Goal: Task Accomplishment & Management: Use online tool/utility

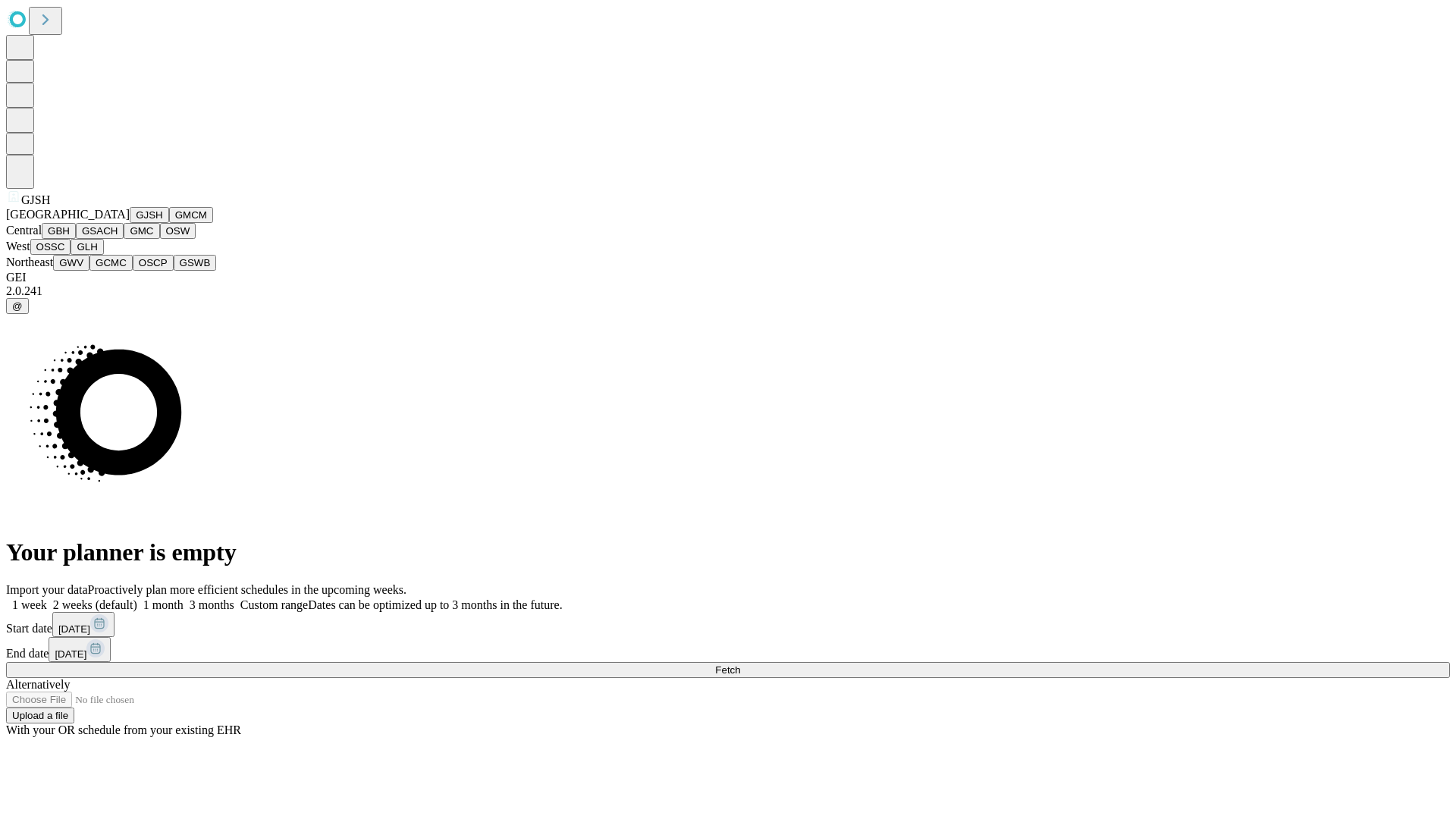
click at [130, 223] on button "GJSH" at bounding box center [149, 215] width 39 height 16
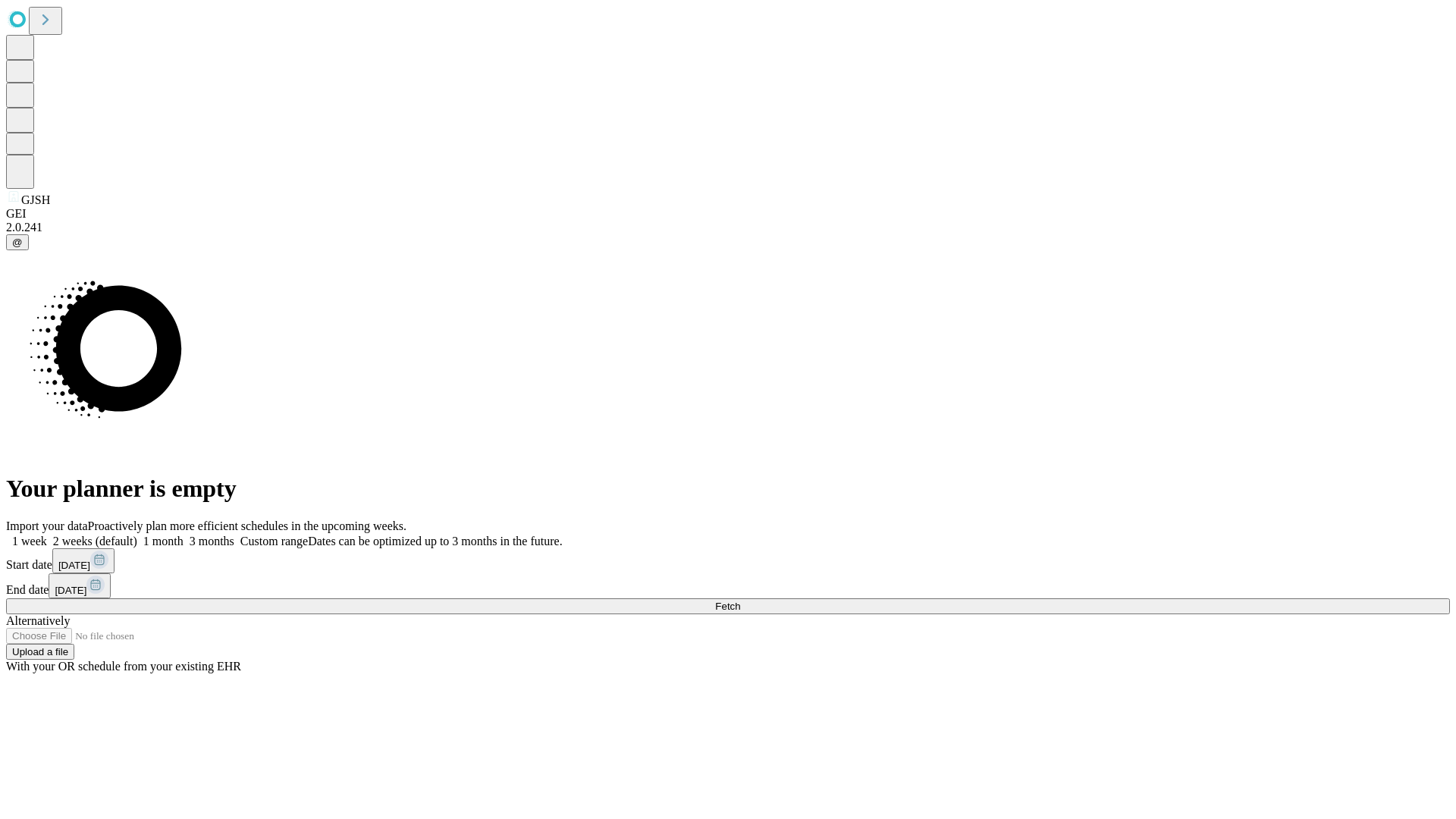
click at [47, 534] on label "1 week" at bounding box center [26, 541] width 41 height 13
click at [740, 601] on span "Fetch" at bounding box center [728, 606] width 25 height 12
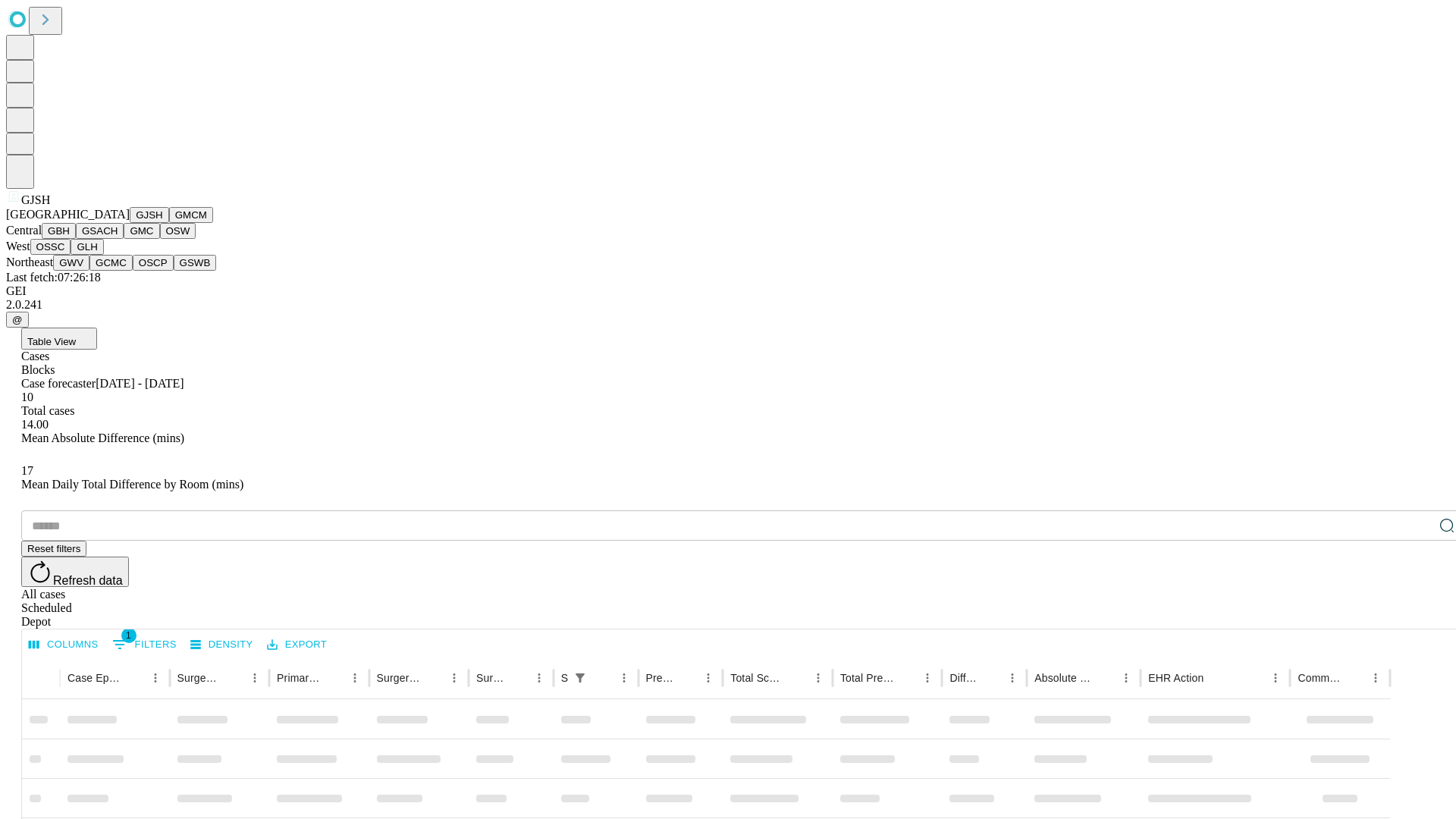
click at [169, 223] on button "GMCM" at bounding box center [191, 215] width 44 height 16
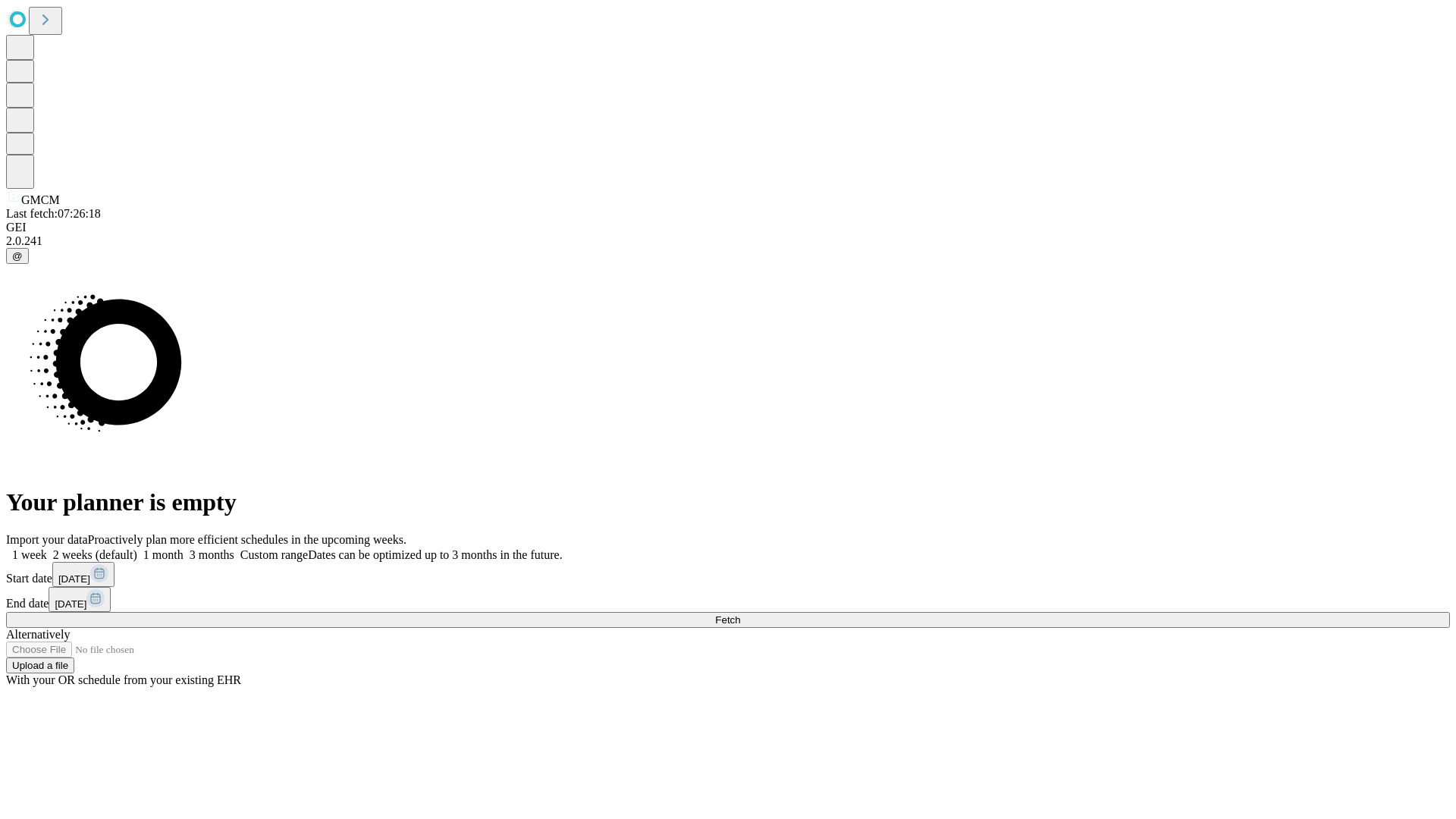
click at [47, 548] on label "1 week" at bounding box center [26, 555] width 41 height 13
click at [740, 614] on span "Fetch" at bounding box center [728, 619] width 25 height 12
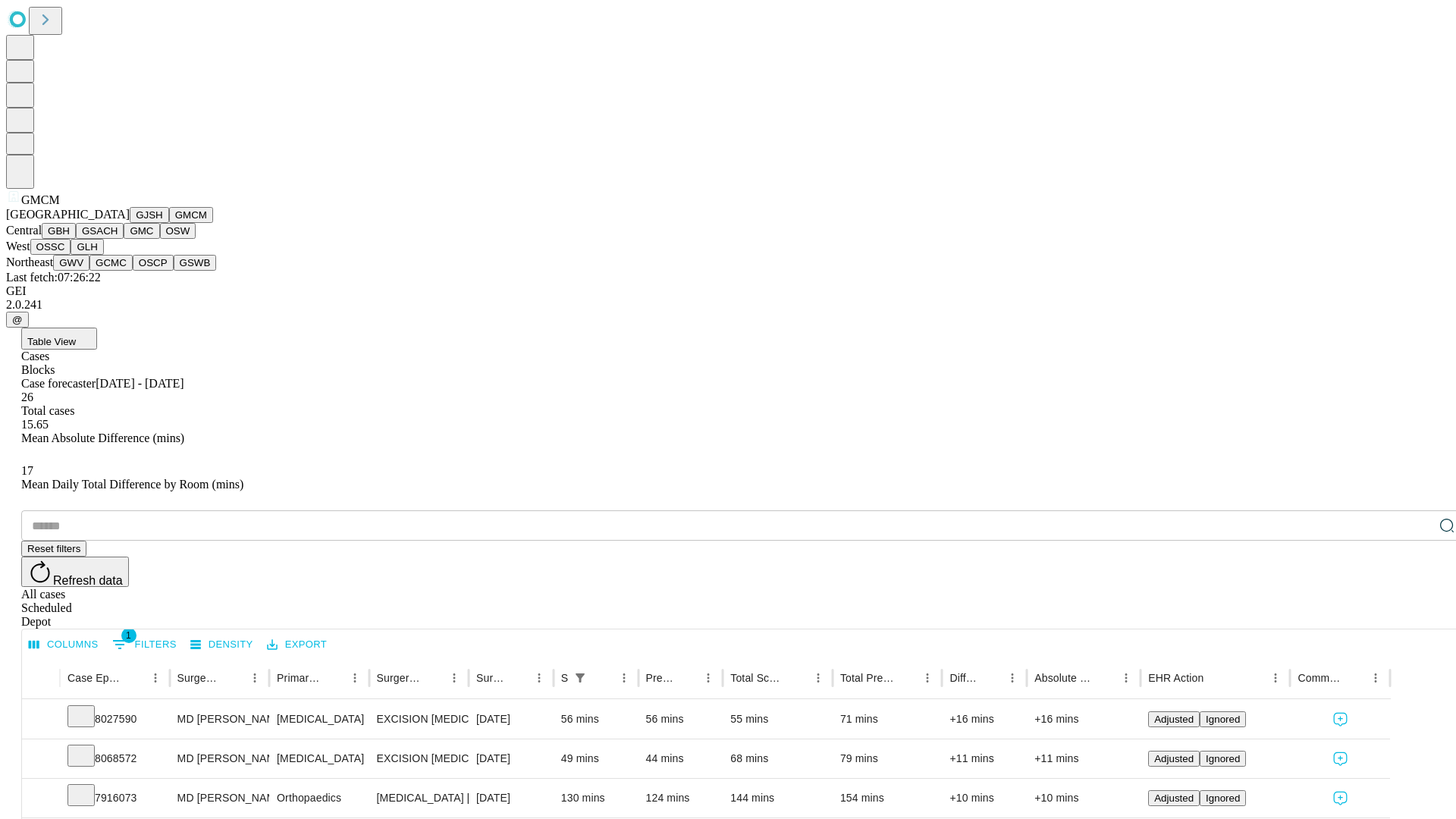
click at [76, 239] on button "GBH" at bounding box center [59, 230] width 34 height 16
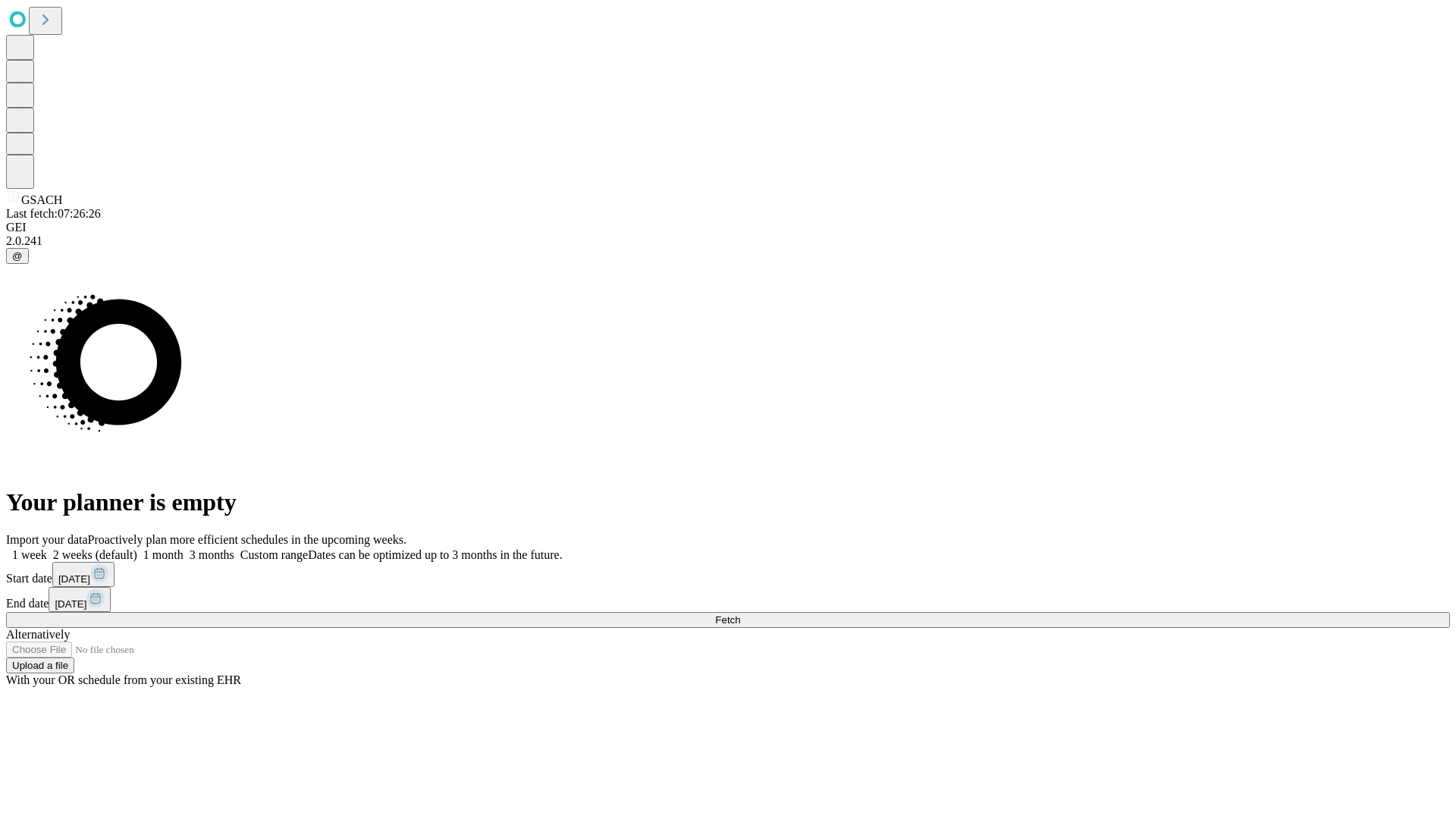
click at [47, 548] on label "1 week" at bounding box center [26, 555] width 41 height 13
click at [740, 614] on span "Fetch" at bounding box center [728, 619] width 25 height 12
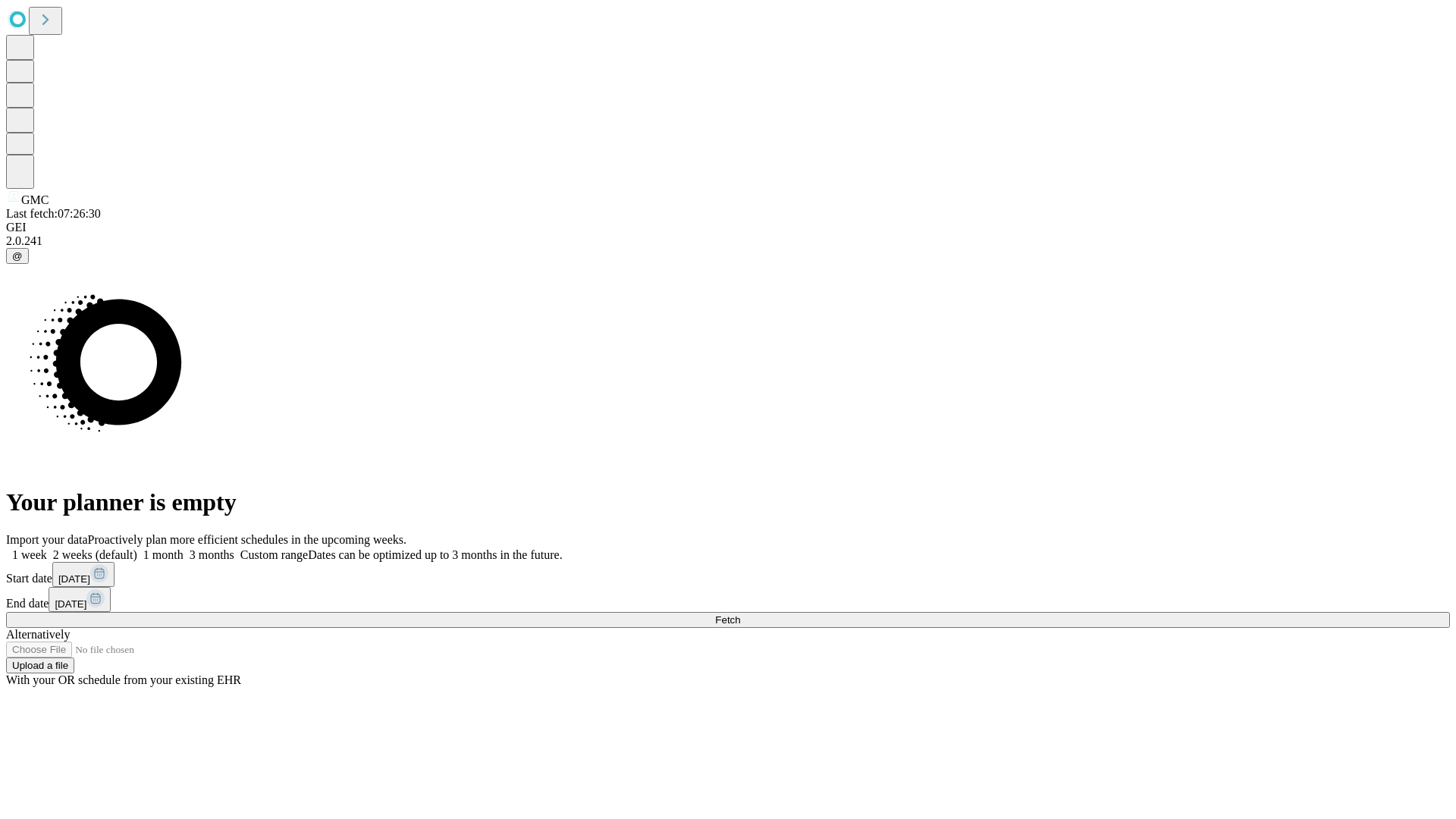
click at [47, 548] on label "1 week" at bounding box center [26, 555] width 41 height 13
click at [740, 614] on span "Fetch" at bounding box center [728, 619] width 25 height 12
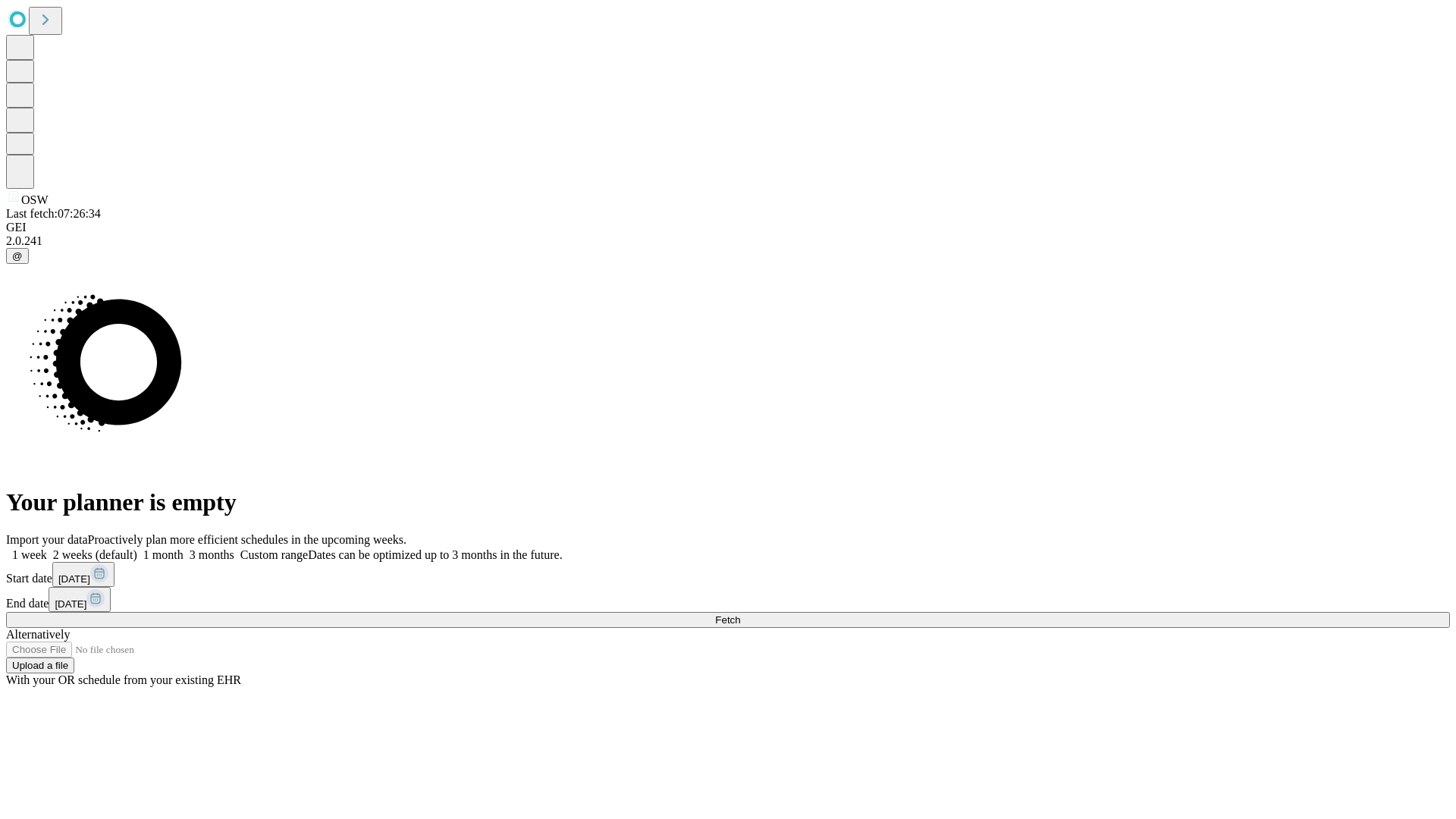
click at [740, 614] on span "Fetch" at bounding box center [728, 619] width 25 height 12
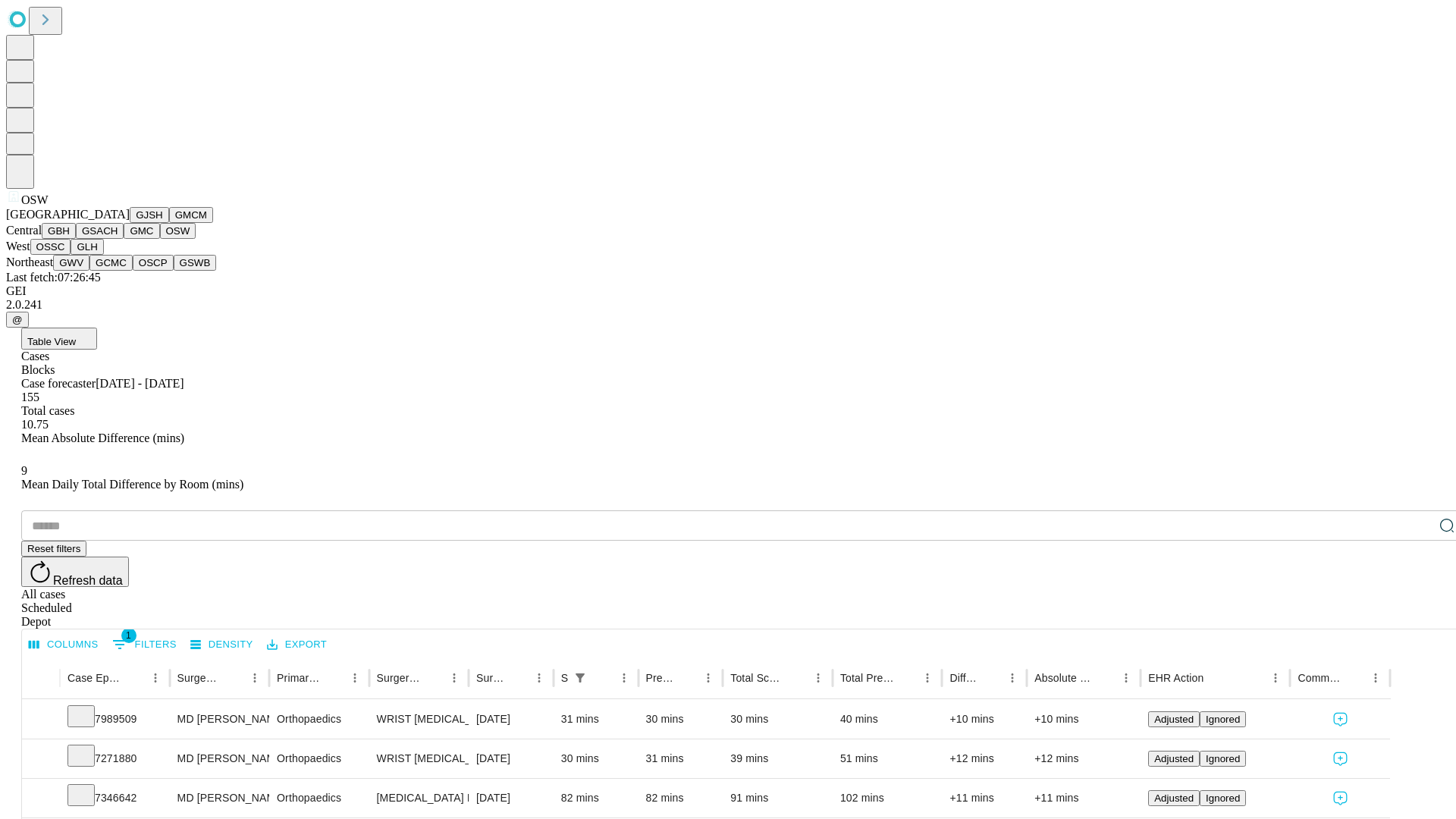
click at [71, 254] on button "OSSC" at bounding box center [50, 247] width 41 height 16
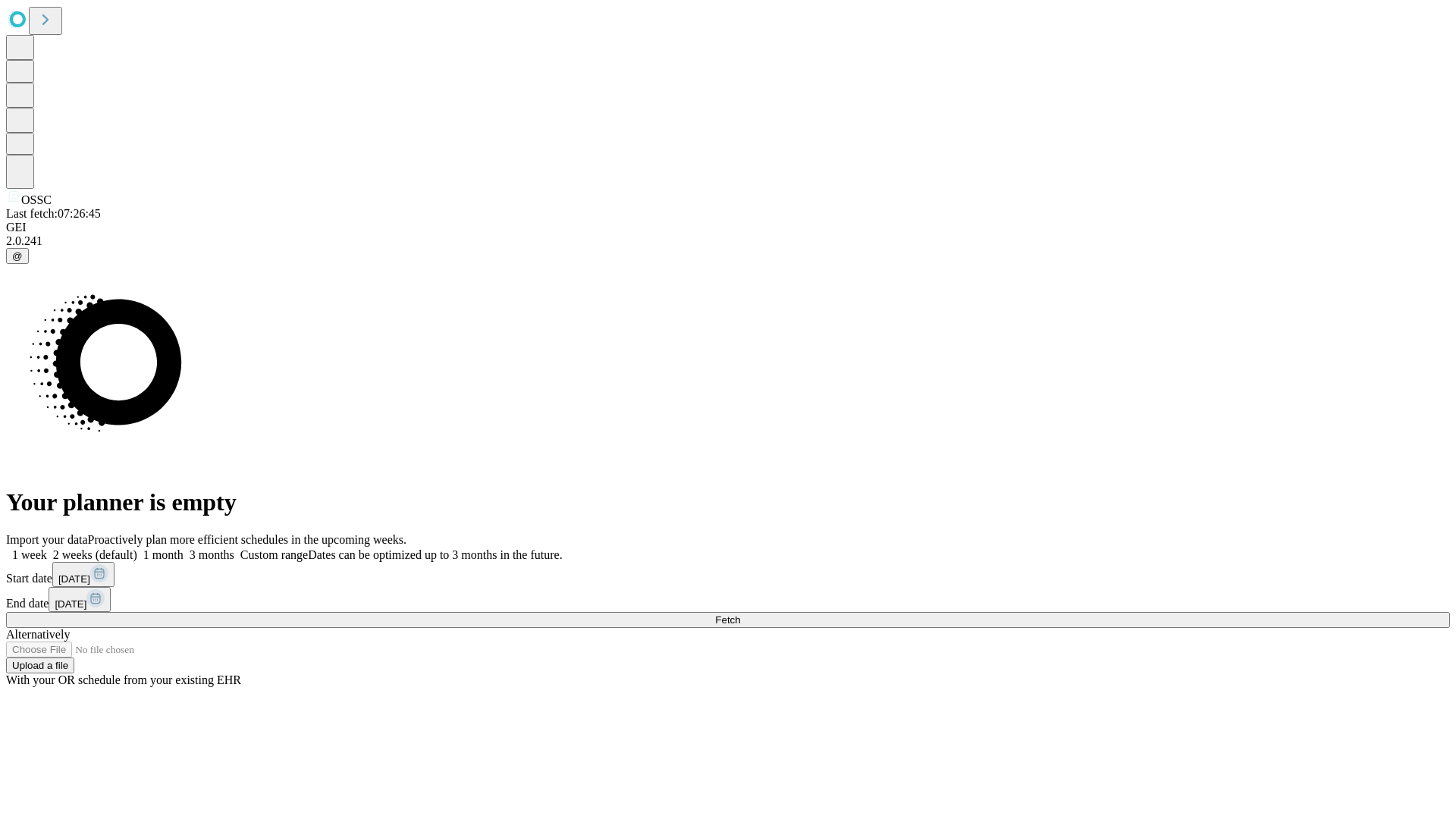
click at [47, 548] on label "1 week" at bounding box center [26, 555] width 41 height 13
click at [740, 614] on span "Fetch" at bounding box center [728, 619] width 25 height 12
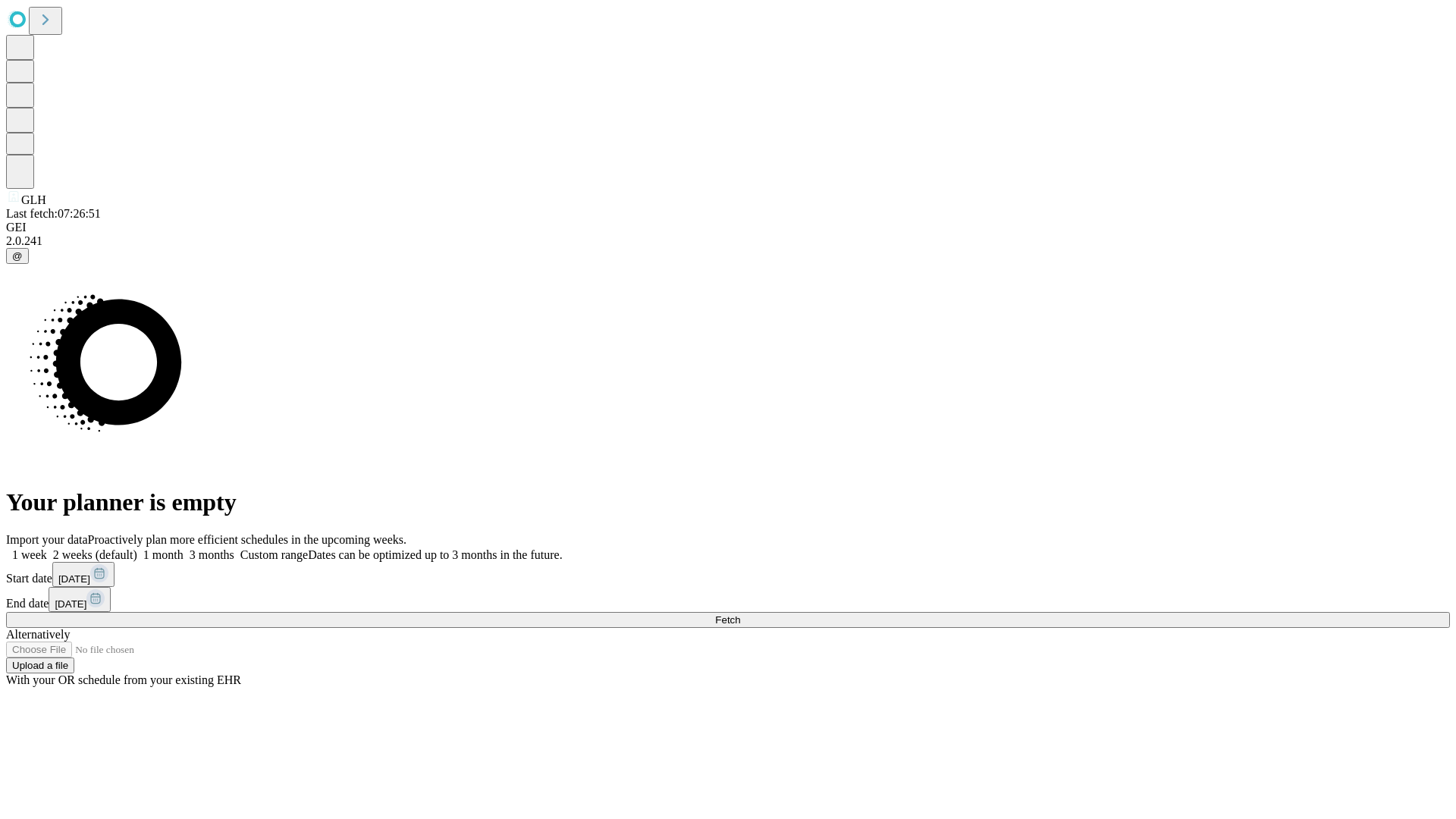
click at [47, 548] on label "1 week" at bounding box center [26, 555] width 41 height 13
click at [740, 614] on span "Fetch" at bounding box center [728, 619] width 25 height 12
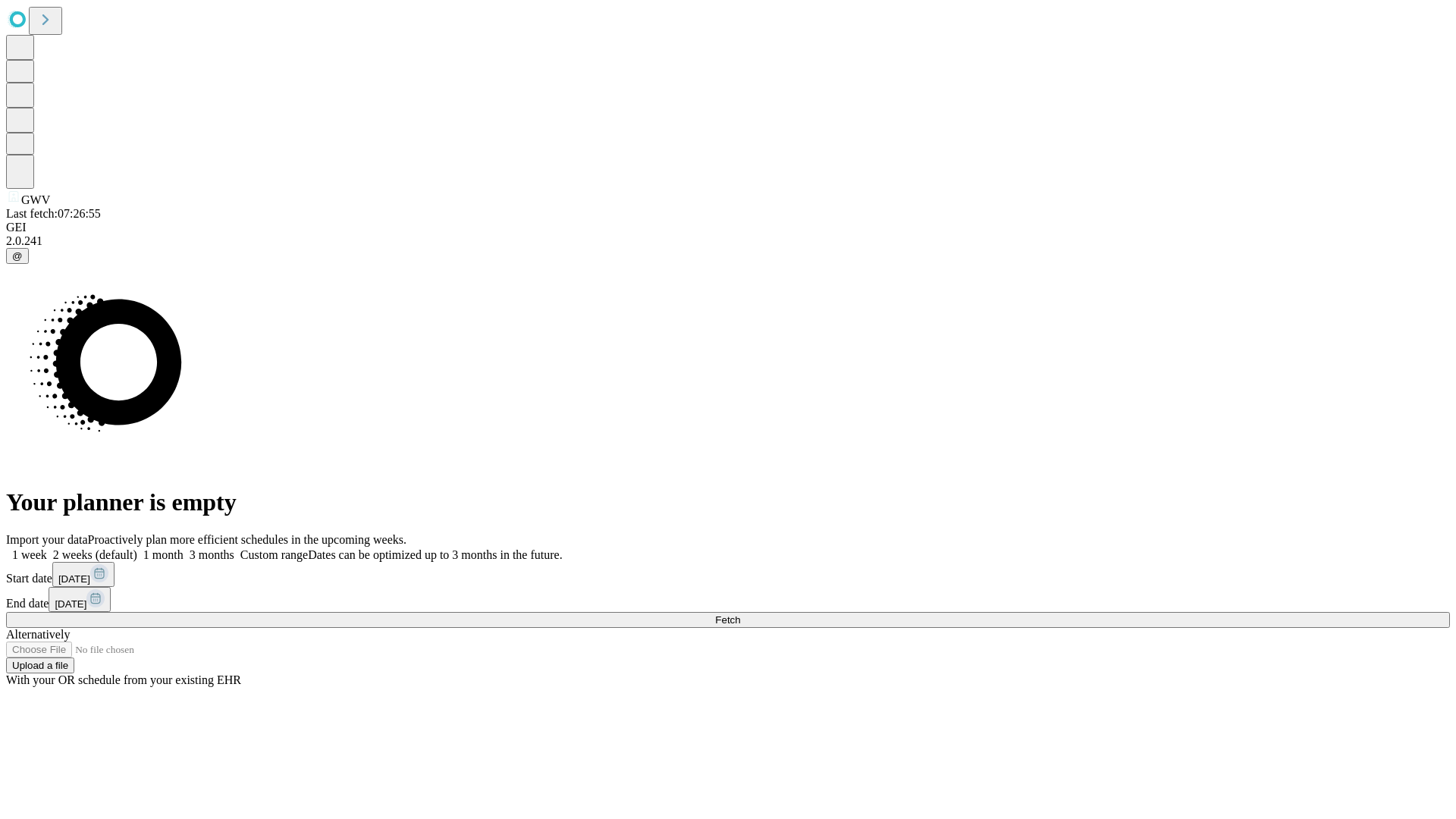
click at [47, 548] on label "1 week" at bounding box center [26, 555] width 41 height 13
click at [740, 614] on span "Fetch" at bounding box center [728, 619] width 25 height 12
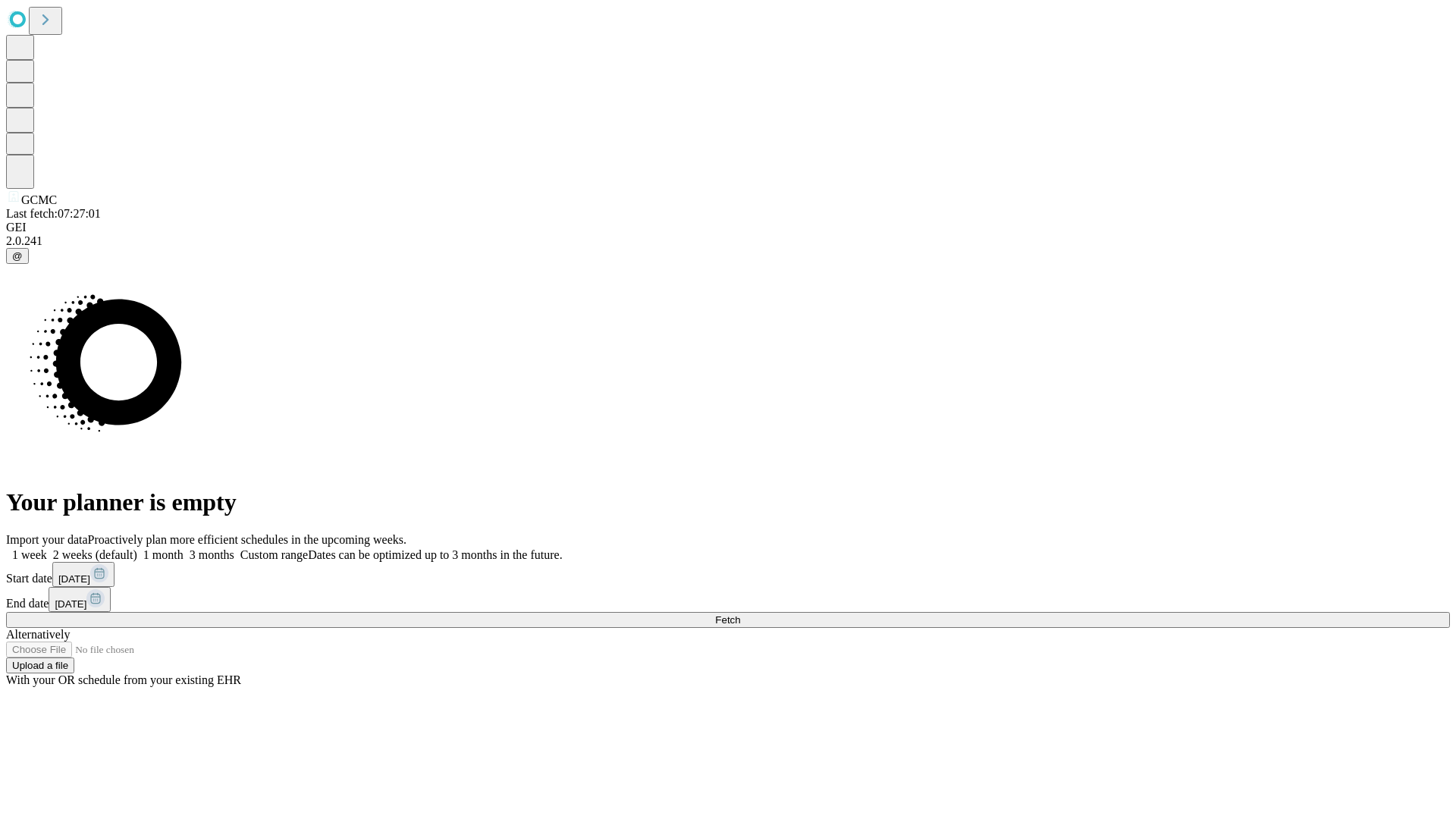
click at [47, 548] on label "1 week" at bounding box center [26, 555] width 41 height 13
click at [740, 614] on span "Fetch" at bounding box center [728, 619] width 25 height 12
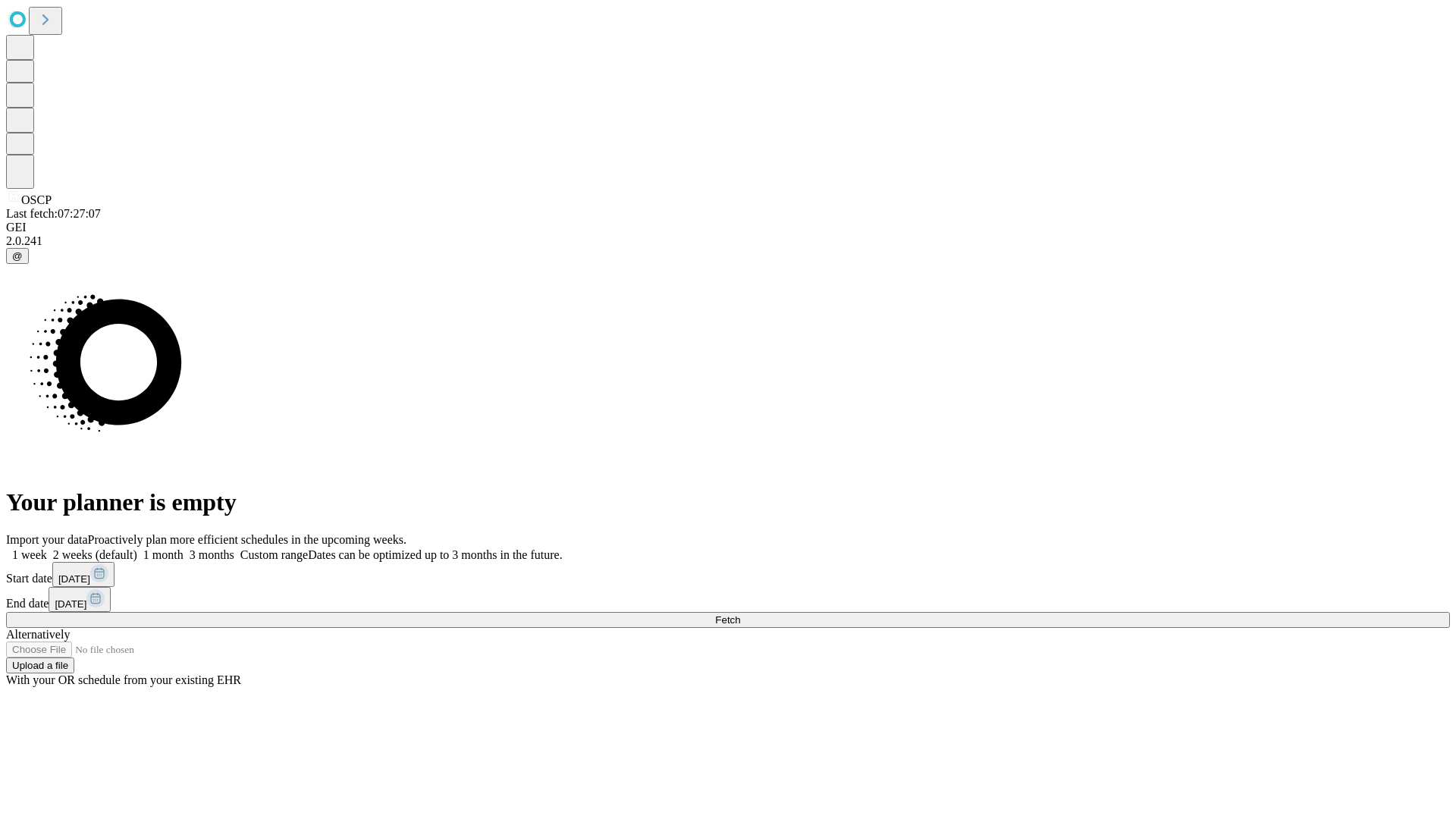
click at [47, 548] on label "1 week" at bounding box center [26, 555] width 41 height 13
click at [740, 614] on span "Fetch" at bounding box center [728, 619] width 25 height 12
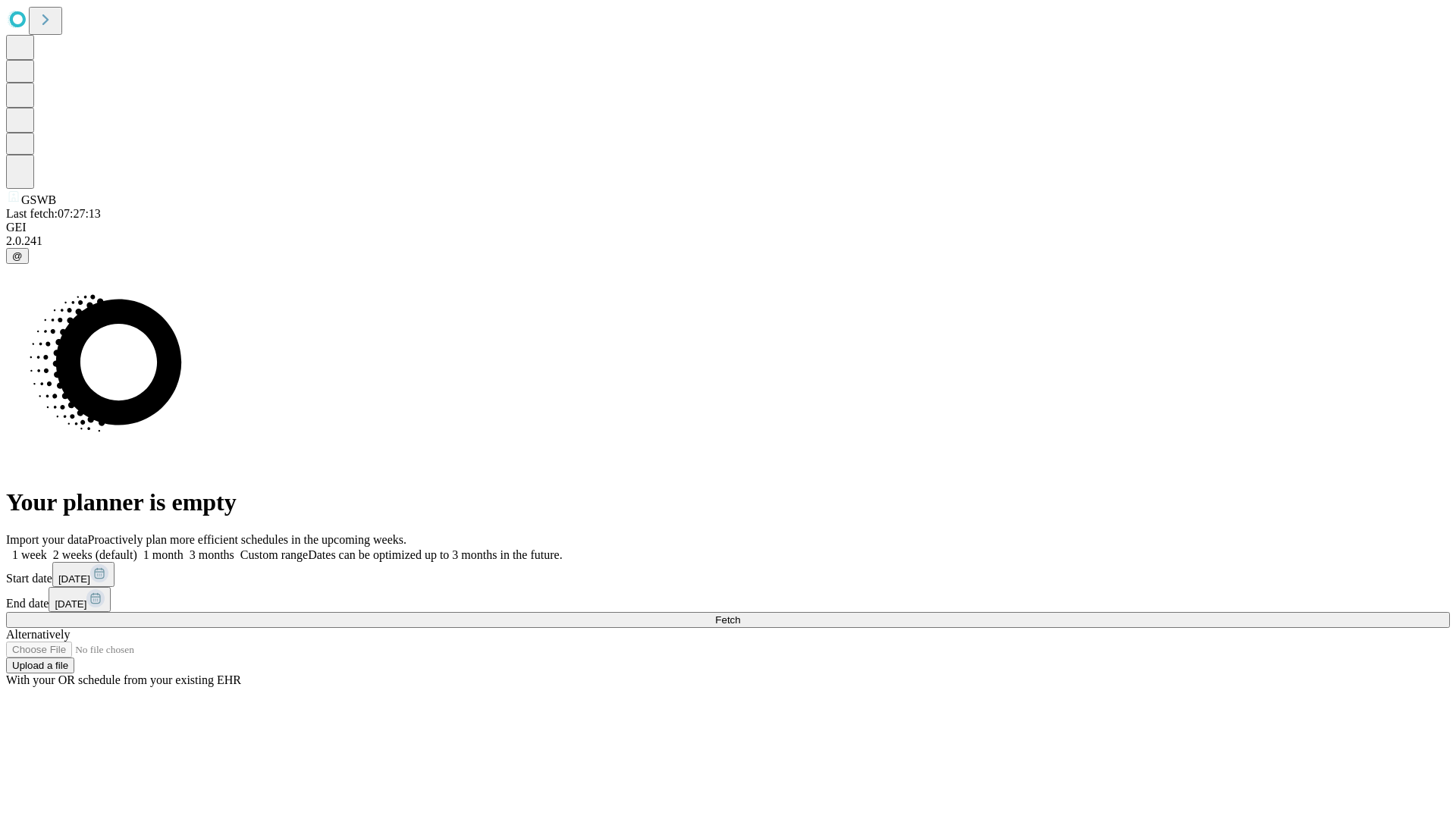
click at [47, 548] on label "1 week" at bounding box center [26, 555] width 41 height 13
click at [740, 614] on span "Fetch" at bounding box center [728, 619] width 25 height 12
